Goal: Transaction & Acquisition: Purchase product/service

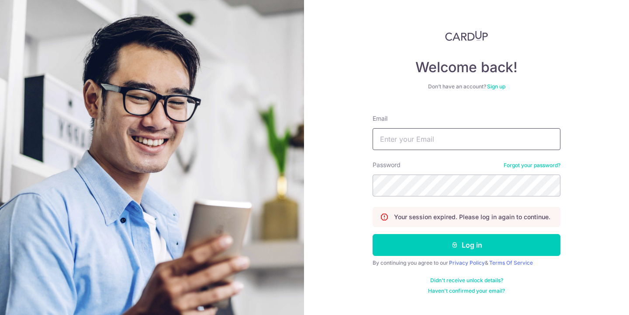
click at [477, 145] on input "Email" at bounding box center [467, 139] width 188 height 22
click at [477, 146] on input "QUENNCH@YAHOO.COM.SG" at bounding box center [467, 139] width 188 height 22
type input "[EMAIL_ADDRESS][DOMAIN_NAME]"
click at [373, 234] on button "Log in" at bounding box center [467, 245] width 188 height 22
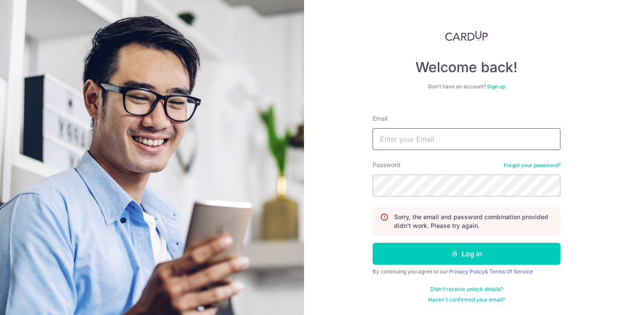
click at [436, 141] on input "Email" at bounding box center [467, 139] width 188 height 22
type input "[EMAIL_ADDRESS][DOMAIN_NAME]"
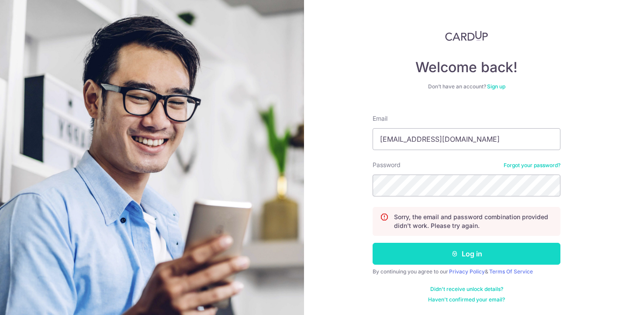
click at [455, 255] on icon "submit" at bounding box center [454, 253] width 7 height 7
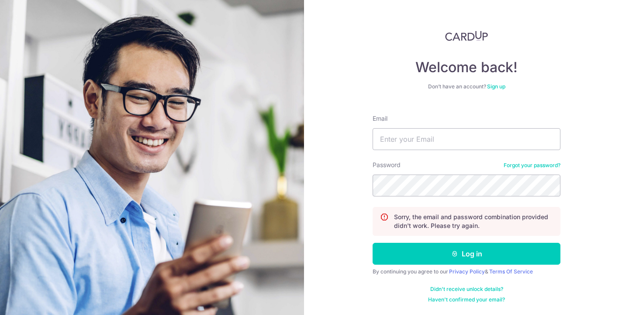
click at [526, 168] on link "Forgot your password?" at bounding box center [532, 165] width 57 height 7
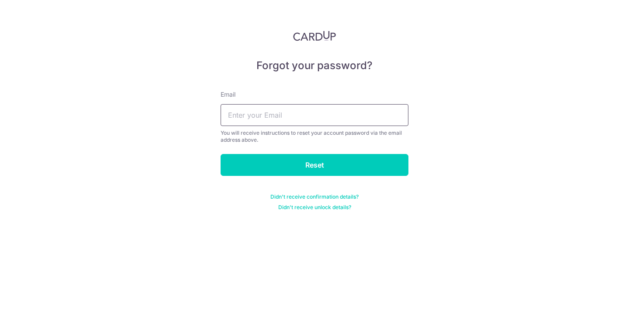
click at [348, 119] on input "text" at bounding box center [315, 115] width 188 height 22
type input "[EMAIL_ADDRESS][DOMAIN_NAME]"
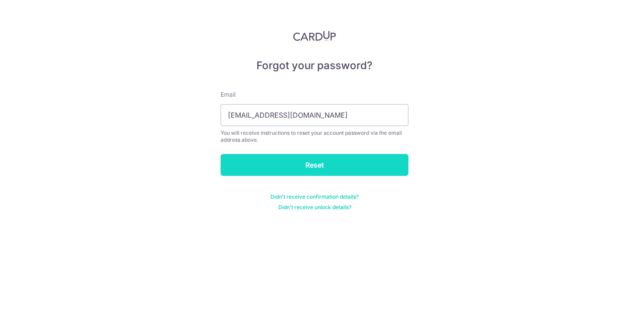
click at [325, 168] on input "Reset" at bounding box center [315, 165] width 188 height 22
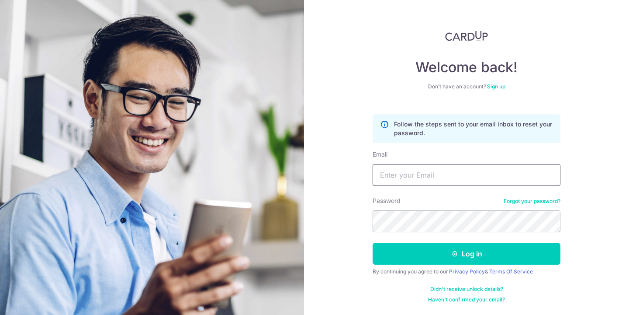
click at [390, 176] on input "Email" at bounding box center [467, 175] width 188 height 22
type input "[EMAIL_ADDRESS][DOMAIN_NAME]"
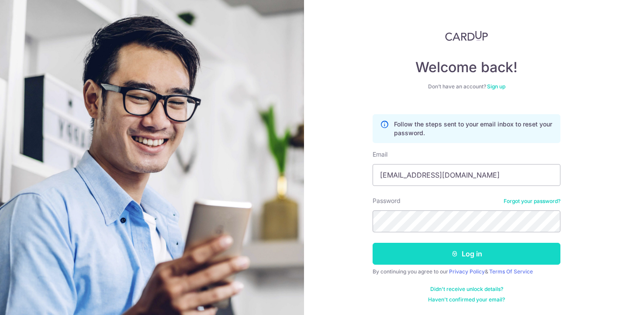
click at [467, 262] on button "Log in" at bounding box center [467, 253] width 188 height 22
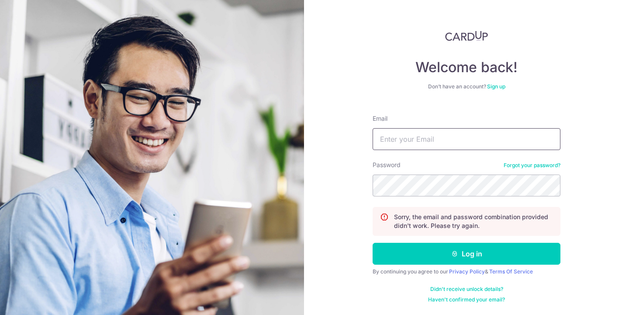
click at [508, 142] on input "Email" at bounding box center [467, 139] width 188 height 22
type input "[EMAIL_ADDRESS][DOMAIN_NAME]"
click at [373, 242] on button "Log in" at bounding box center [467, 253] width 188 height 22
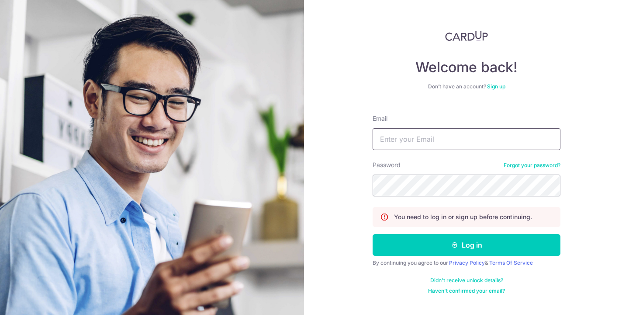
click at [502, 136] on input "Email" at bounding box center [467, 139] width 188 height 22
type input "QUENNCH@YAHOO.COM.SG"
click at [373, 234] on button "Log in" at bounding box center [467, 245] width 188 height 22
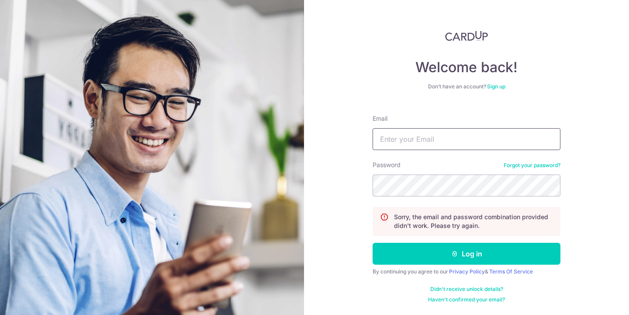
click at [448, 141] on input "Email" at bounding box center [467, 139] width 188 height 22
type input "jessicatanch@gmail.com"
click at [373, 242] on button "Log in" at bounding box center [467, 253] width 188 height 22
click at [444, 132] on input "Email" at bounding box center [467, 139] width 188 height 22
drag, startPoint x: 487, startPoint y: 135, endPoint x: 272, endPoint y: 116, distance: 215.3
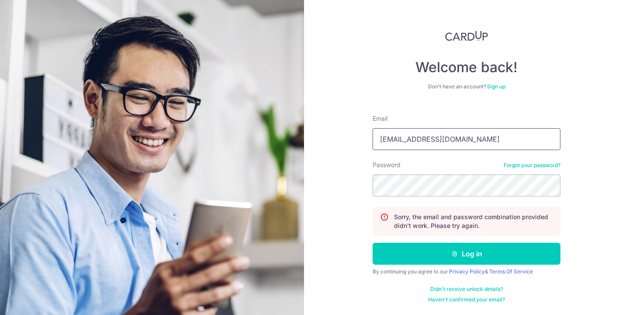
click at [272, 117] on section "Welcome back! Don’t have an account? Sign up Email QUENNCH@YAHOO.COM.SG Passwor…" at bounding box center [314, 157] width 629 height 315
type input "jessicatanch@gmail.com"
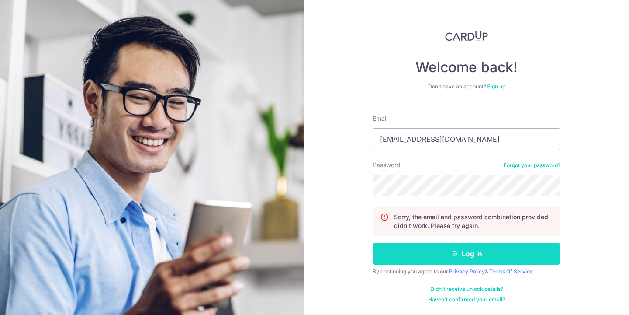
click at [453, 250] on icon "submit" at bounding box center [454, 253] width 7 height 7
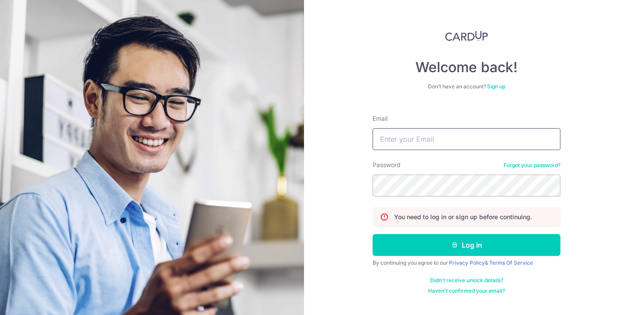
click at [422, 140] on input "Email" at bounding box center [467, 139] width 188 height 22
type input "jessicatanch@gmail.com"
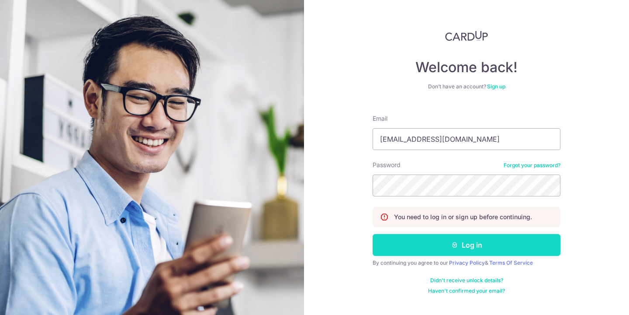
click at [442, 242] on button "Log in" at bounding box center [467, 245] width 188 height 22
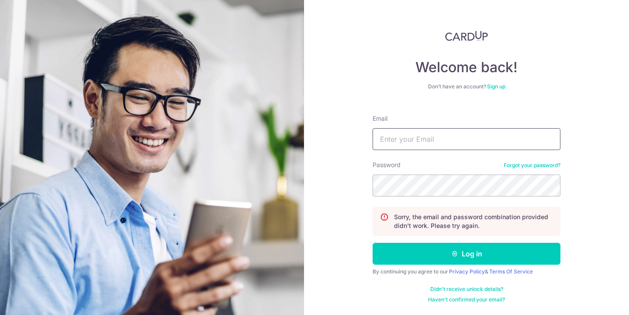
click at [420, 145] on input "Email" at bounding box center [467, 139] width 188 height 22
type input "[EMAIL_ADDRESS][DOMAIN_NAME]"
click at [373, 242] on button "Log in" at bounding box center [467, 253] width 188 height 22
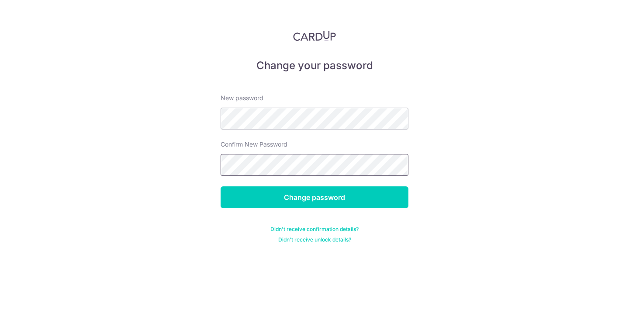
click at [221, 186] on input "Change password" at bounding box center [315, 197] width 188 height 22
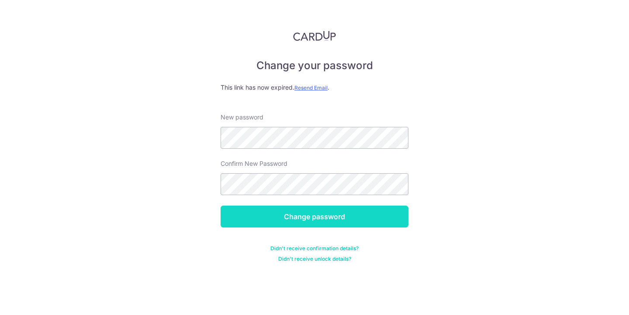
click at [286, 216] on input "Change password" at bounding box center [315, 216] width 188 height 22
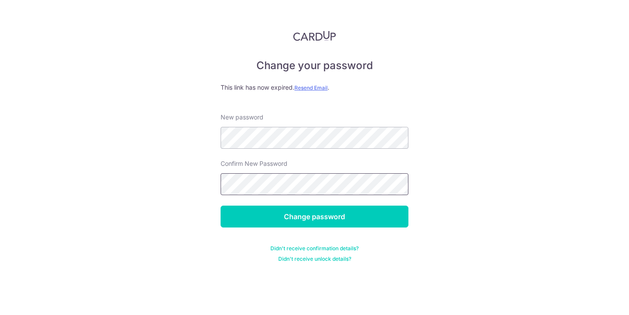
click at [221, 205] on input "Change password" at bounding box center [315, 216] width 188 height 22
click at [279, 171] on div "Confirm New Password" at bounding box center [315, 177] width 188 height 36
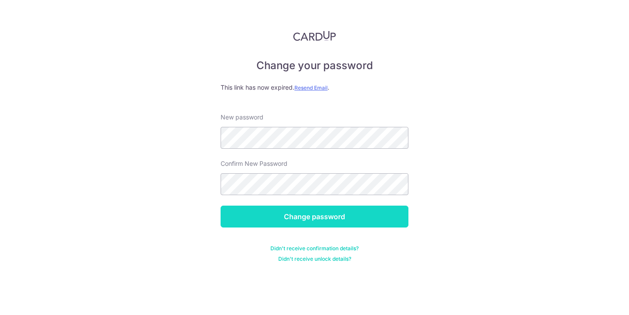
click at [292, 222] on input "Change password" at bounding box center [315, 216] width 188 height 22
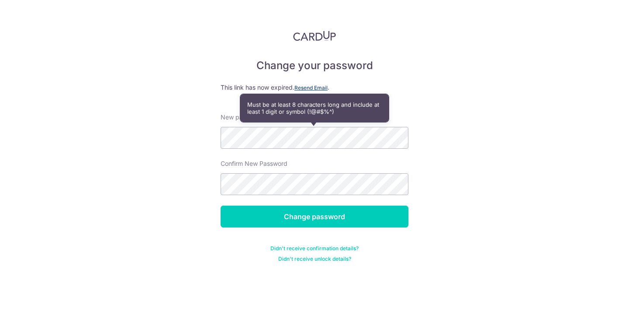
click at [310, 89] on u "Resend Email" at bounding box center [310, 87] width 33 height 7
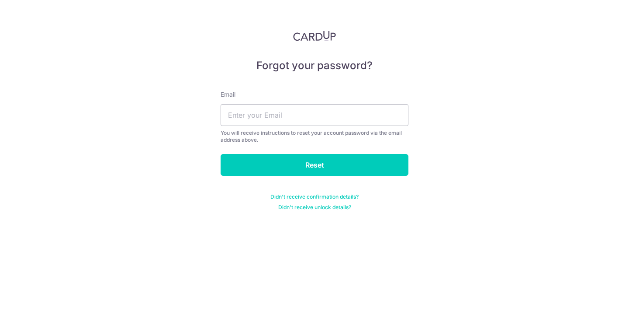
click at [339, 131] on div "You will receive instructions to reset your account password via the email addr…" at bounding box center [315, 136] width 188 height 14
click at [339, 115] on input "text" at bounding box center [315, 115] width 188 height 22
type input "[EMAIL_ADDRESS][DOMAIN_NAME]"
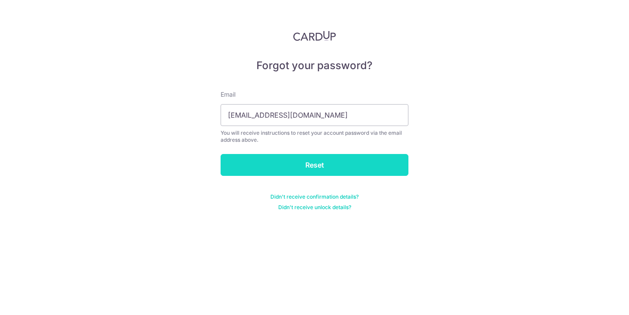
click at [335, 163] on input "Reset" at bounding box center [315, 165] width 188 height 22
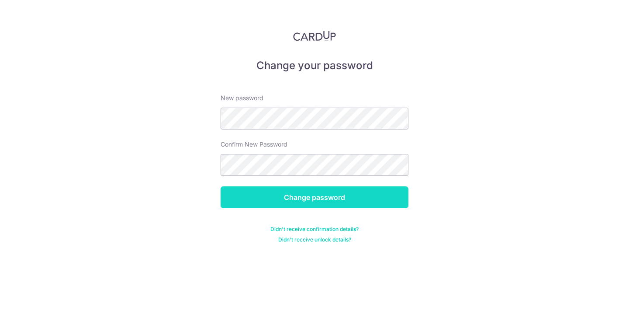
click at [345, 203] on input "Change password" at bounding box center [315, 197] width 188 height 22
click at [322, 197] on input "Change password" at bounding box center [315, 197] width 188 height 22
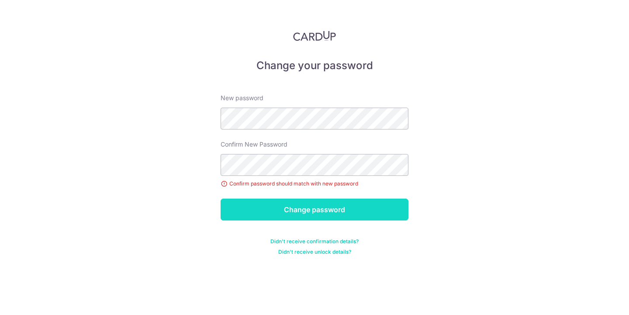
click at [345, 208] on input "Change password" at bounding box center [315, 209] width 188 height 22
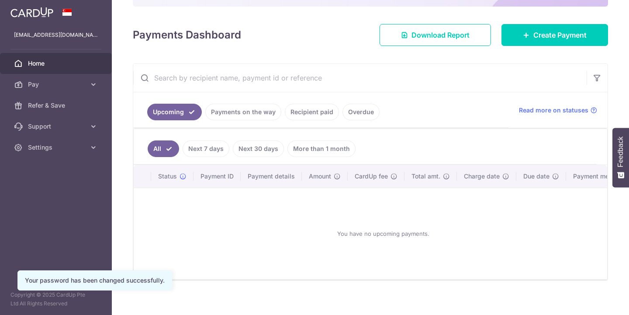
scroll to position [117, 0]
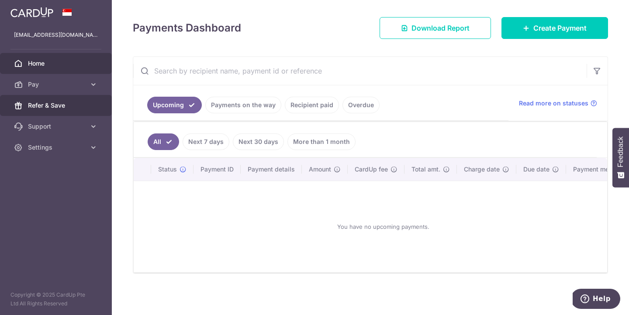
click at [83, 103] on span "Refer & Save" at bounding box center [57, 105] width 58 height 9
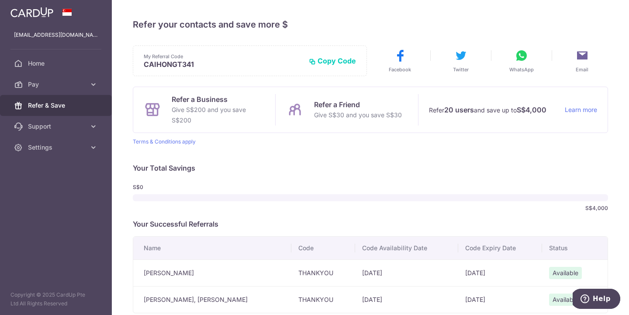
scroll to position [57, 0]
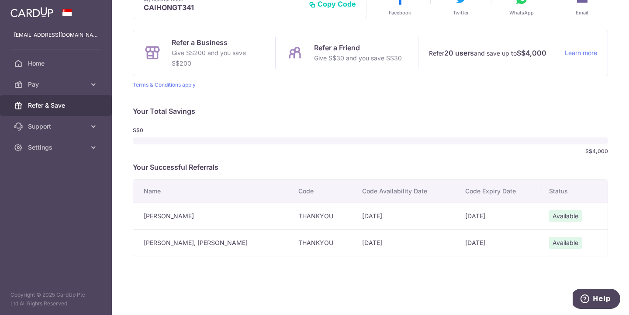
click at [557, 221] on span "Available" at bounding box center [565, 216] width 33 height 12
click at [44, 87] on span "Pay" at bounding box center [57, 84] width 58 height 9
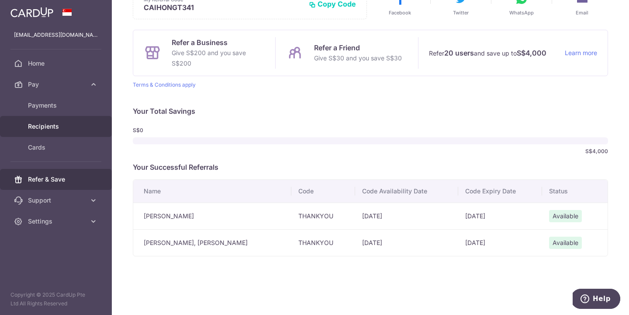
click at [48, 132] on link "Recipients" at bounding box center [56, 126] width 112 height 21
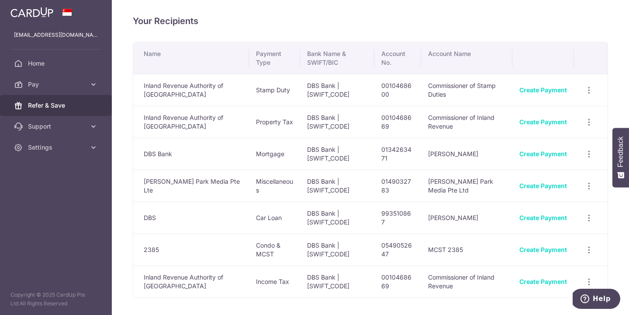
click at [53, 95] on link "Refer & Save" at bounding box center [56, 105] width 112 height 21
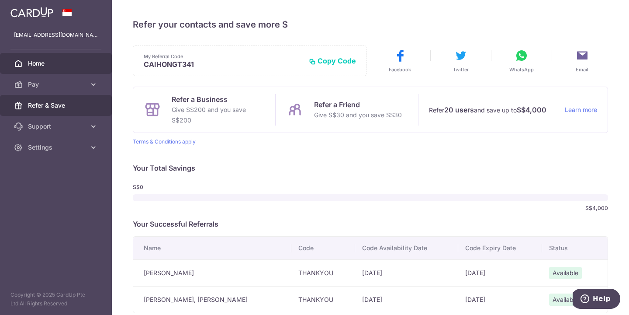
click at [77, 62] on span "Home" at bounding box center [57, 63] width 58 height 9
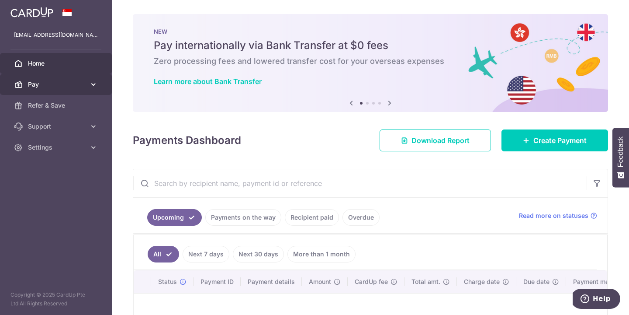
click at [79, 81] on span "Pay" at bounding box center [57, 84] width 58 height 9
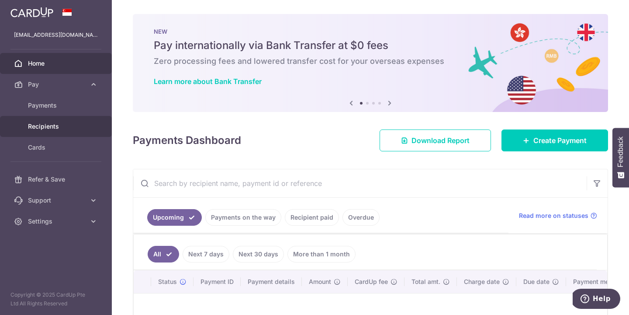
click at [93, 123] on link "Recipients" at bounding box center [56, 126] width 112 height 21
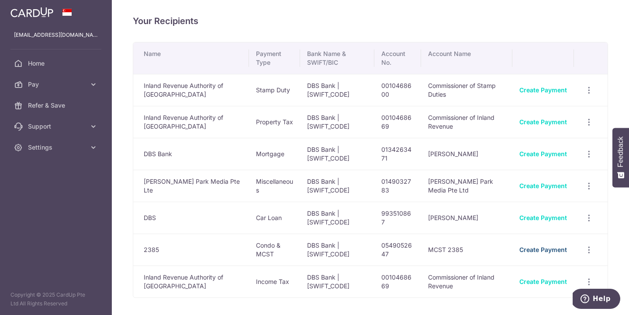
click at [553, 251] on link "Create Payment" at bounding box center [543, 249] width 48 height 7
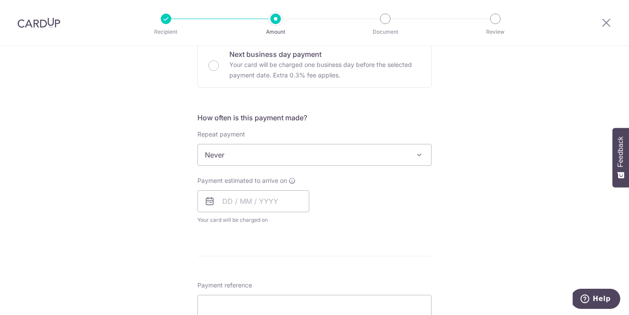
scroll to position [63, 0]
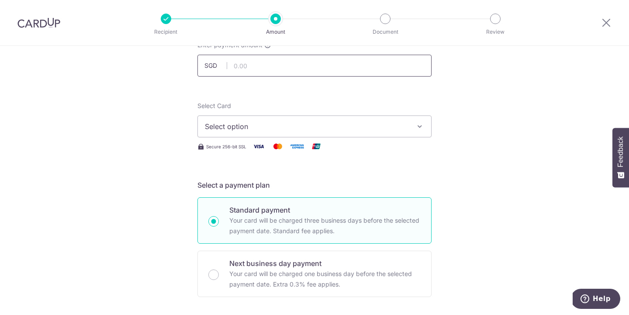
click at [335, 66] on input "text" at bounding box center [314, 66] width 234 height 22
type input "1,268.76"
click at [351, 131] on span "Select option" at bounding box center [307, 126] width 204 height 10
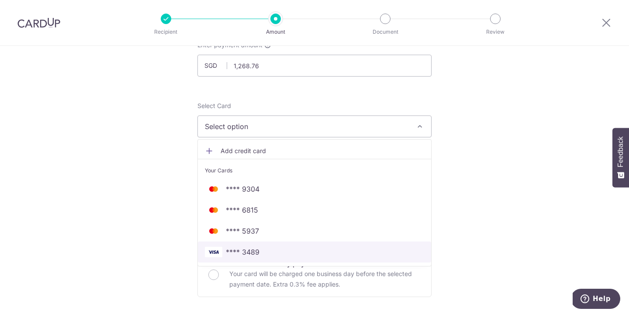
click at [345, 258] on link "**** 3489" at bounding box center [314, 251] width 233 height 21
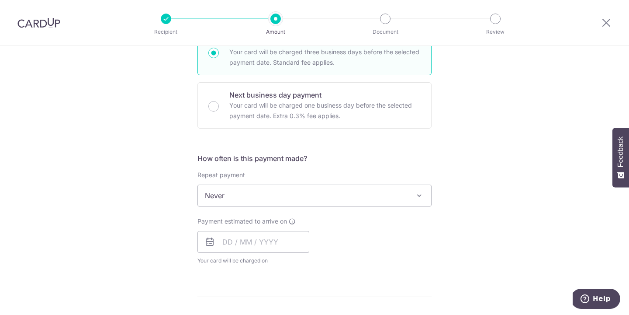
scroll to position [289, 0]
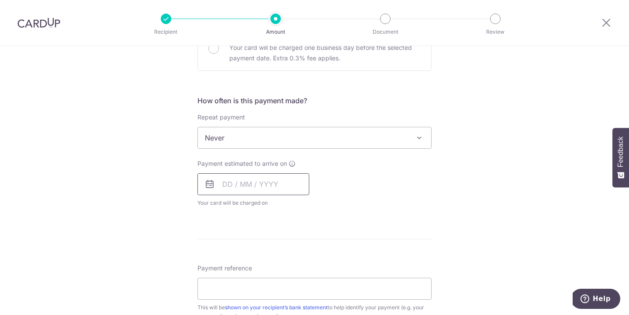
click at [249, 188] on input "text" at bounding box center [253, 184] width 112 height 22
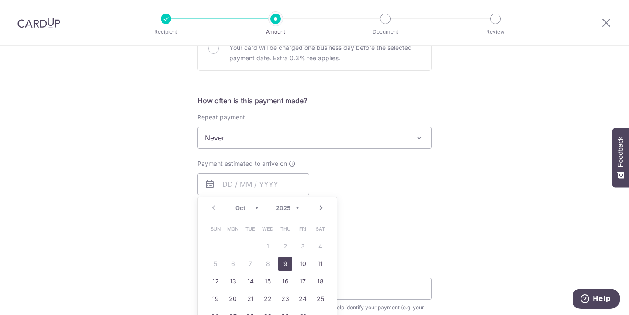
click at [314, 156] on div "How often is this payment made? Repeat payment Never Every week Every month Eve…" at bounding box center [314, 154] width 234 height 119
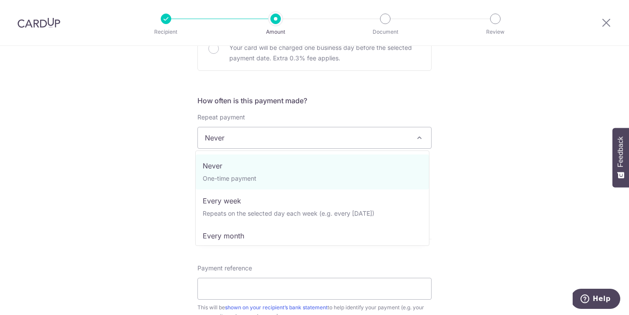
click at [295, 145] on span "Never" at bounding box center [314, 137] width 233 height 21
click at [297, 108] on div "How often is this payment made? Repeat payment Never Every week Every month Eve…" at bounding box center [314, 154] width 234 height 119
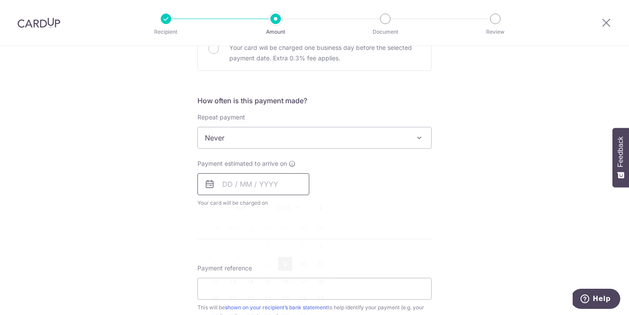
click at [258, 183] on input "text" at bounding box center [253, 184] width 112 height 22
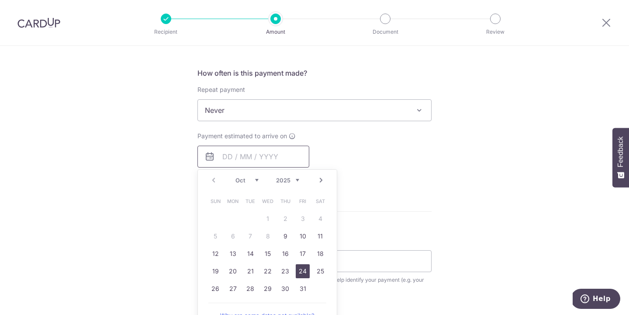
scroll to position [318, 0]
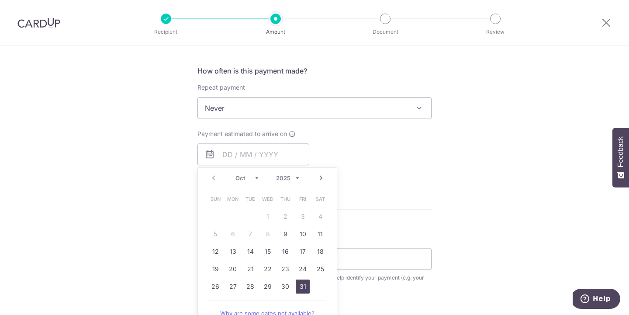
click at [299, 289] on link "31" at bounding box center [303, 286] width 14 height 14
type input "[DATE]"
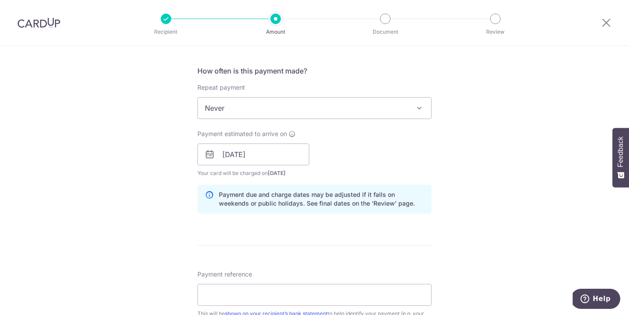
scroll to position [398, 0]
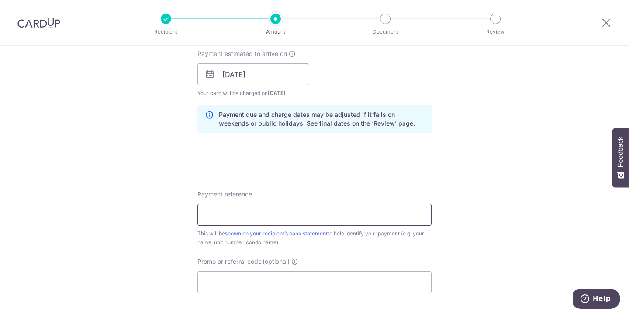
click at [287, 224] on input "Payment reference" at bounding box center [314, 215] width 234 height 22
type input "50 08-07"
click at [258, 283] on input "Promo or referral code (optional)" at bounding box center [314, 282] width 234 height 22
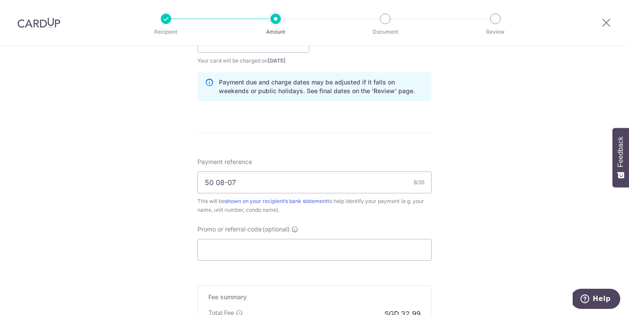
click at [284, 229] on span "(optional)" at bounding box center [276, 229] width 27 height 9
click at [284, 239] on input "Promo or referral code (optional)" at bounding box center [314, 250] width 234 height 22
click at [280, 251] on input "Promo or referral code (optional)" at bounding box center [314, 250] width 234 height 22
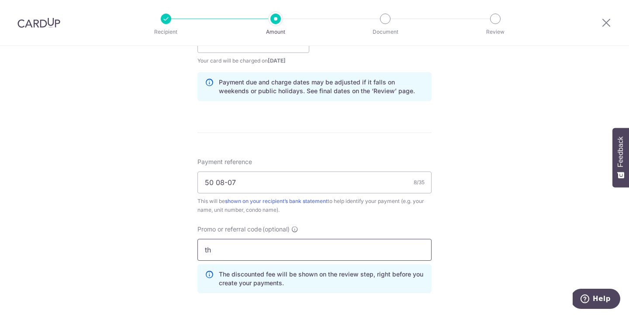
type input "t"
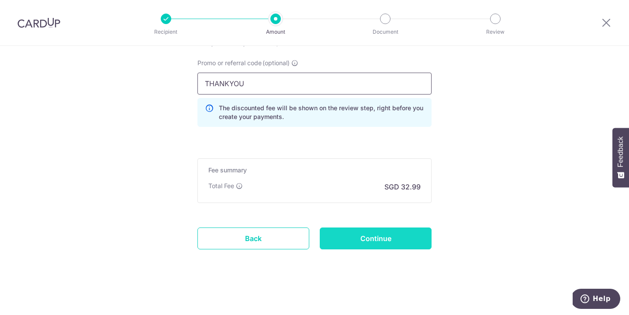
type input "THANKYOU"
click at [353, 241] on input "Continue" at bounding box center [376, 238] width 112 height 22
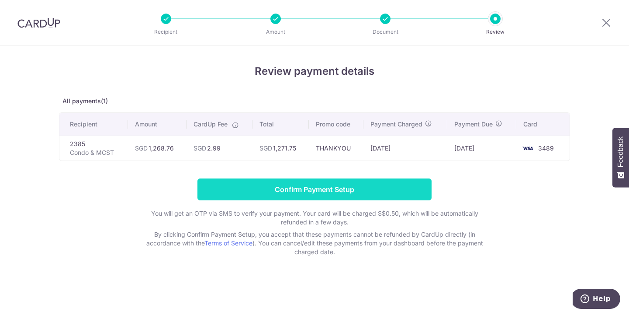
click at [424, 199] on input "Confirm Payment Setup" at bounding box center [314, 189] width 234 height 22
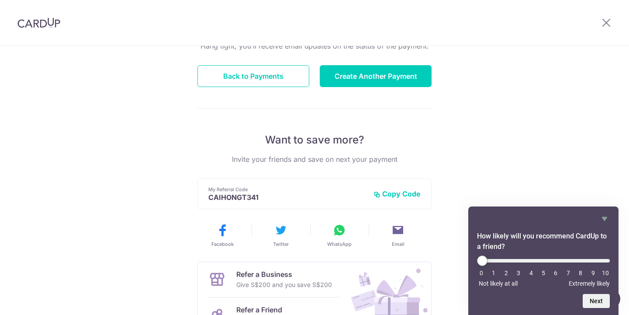
scroll to position [198, 0]
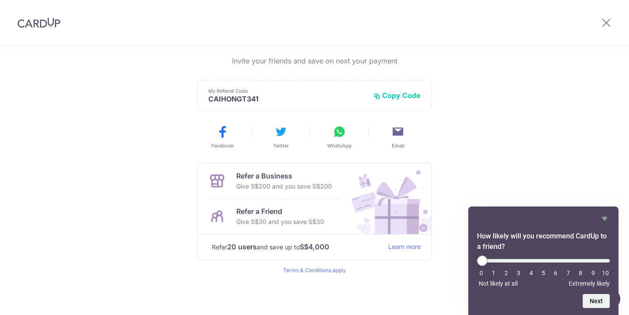
click at [602, 28] on div at bounding box center [606, 22] width 45 height 45
click at [605, 24] on icon at bounding box center [606, 22] width 10 height 11
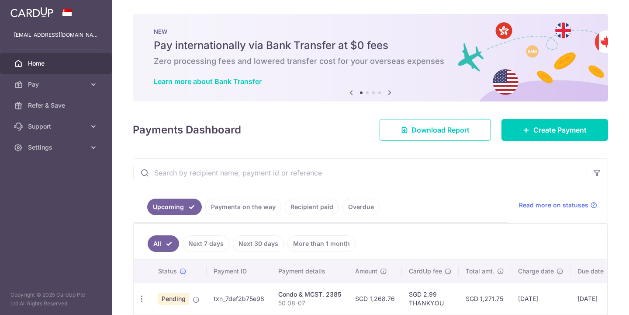
scroll to position [47, 0]
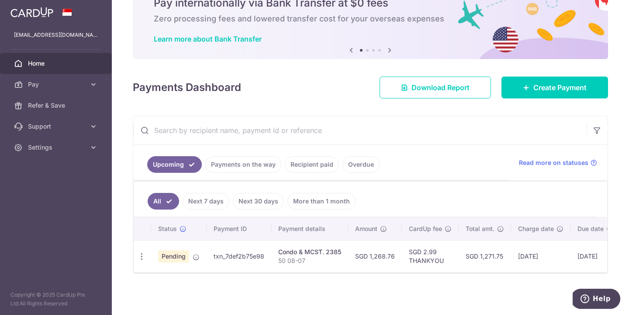
drag, startPoint x: 359, startPoint y: 272, endPoint x: 523, endPoint y: 297, distance: 166.1
click at [523, 297] on div "× Pause Schedule Pause all future payments in this series Pause just this one p…" at bounding box center [370, 157] width 517 height 315
click at [77, 102] on span "Refer & Save" at bounding box center [57, 105] width 58 height 9
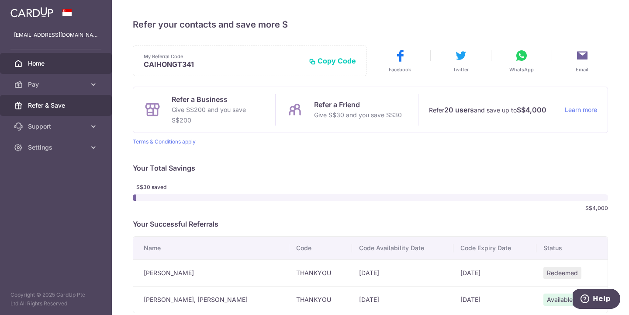
click at [60, 68] on link "Home" at bounding box center [56, 63] width 112 height 21
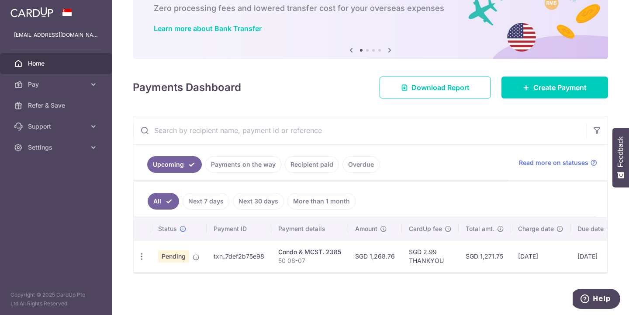
scroll to position [0, 80]
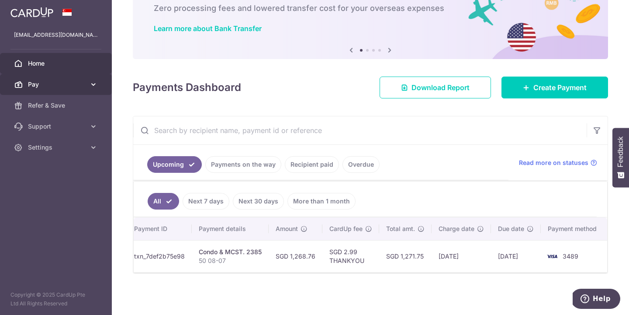
click at [35, 83] on span "Pay" at bounding box center [57, 84] width 58 height 9
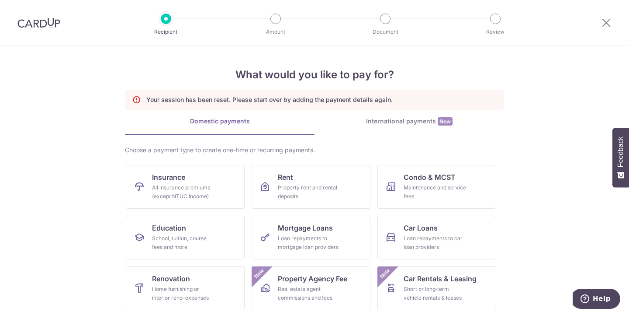
click at [418, 122] on div "International payments New" at bounding box center [410, 121] width 190 height 9
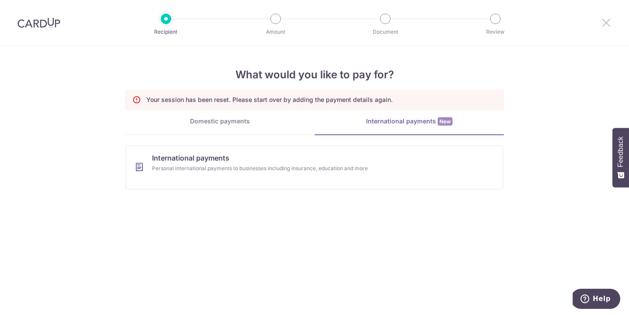
click at [604, 21] on icon at bounding box center [606, 22] width 10 height 11
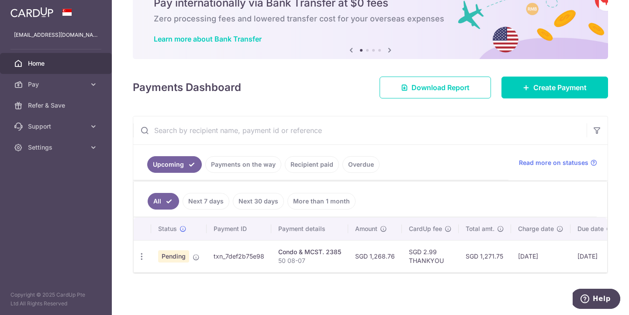
scroll to position [0, 80]
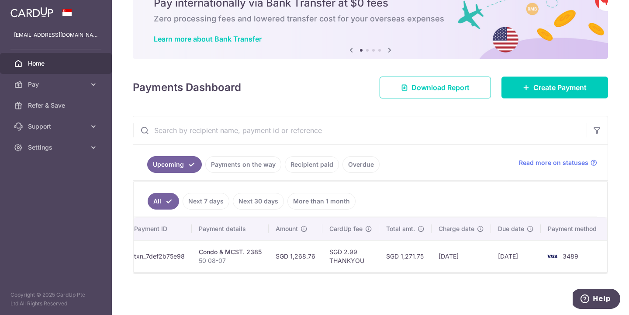
click at [244, 148] on ul "Upcoming Payments on the way Recipient paid Overdue" at bounding box center [320, 162] width 375 height 35
click at [246, 161] on link "Payments on the way" at bounding box center [243, 164] width 76 height 17
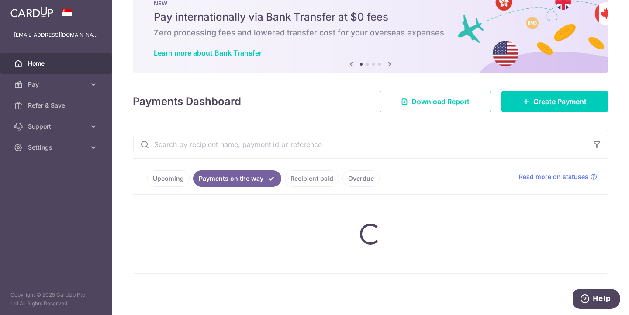
scroll to position [47, 0]
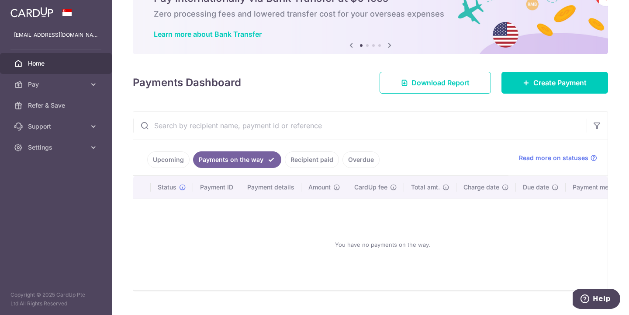
click at [193, 170] on ul "Upcoming Payments on the way Recipient paid Overdue" at bounding box center [320, 157] width 375 height 35
click at [181, 161] on link "Upcoming" at bounding box center [168, 159] width 42 height 17
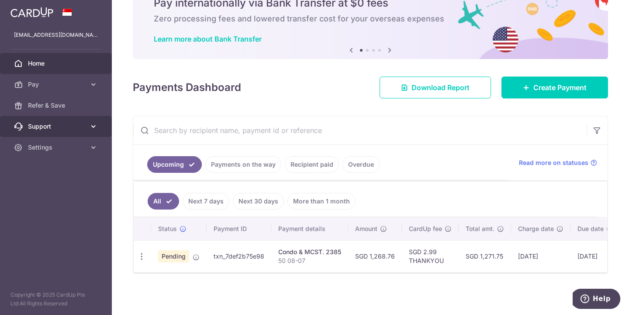
click at [83, 118] on link "Support" at bounding box center [56, 126] width 112 height 21
